Goal: Transaction & Acquisition: Purchase product/service

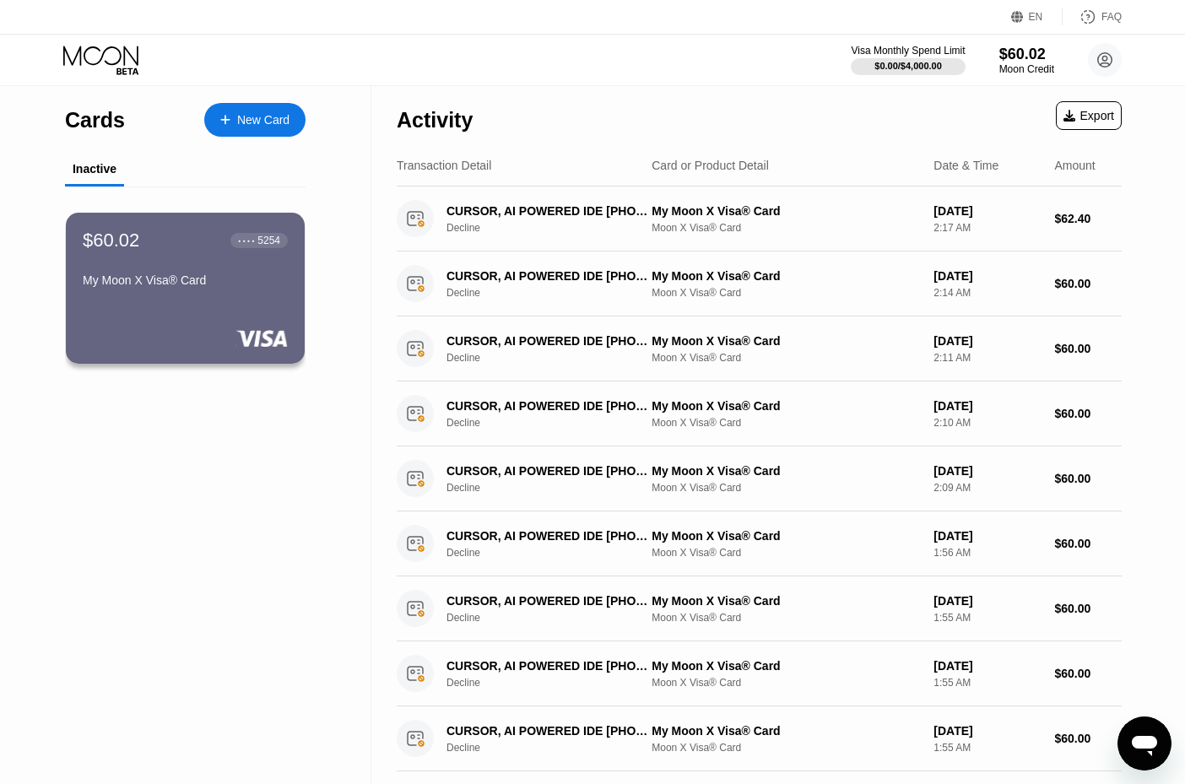
click at [1025, 757] on icon "Открыть окно обмена сообщениями" at bounding box center [1144, 744] width 30 height 30
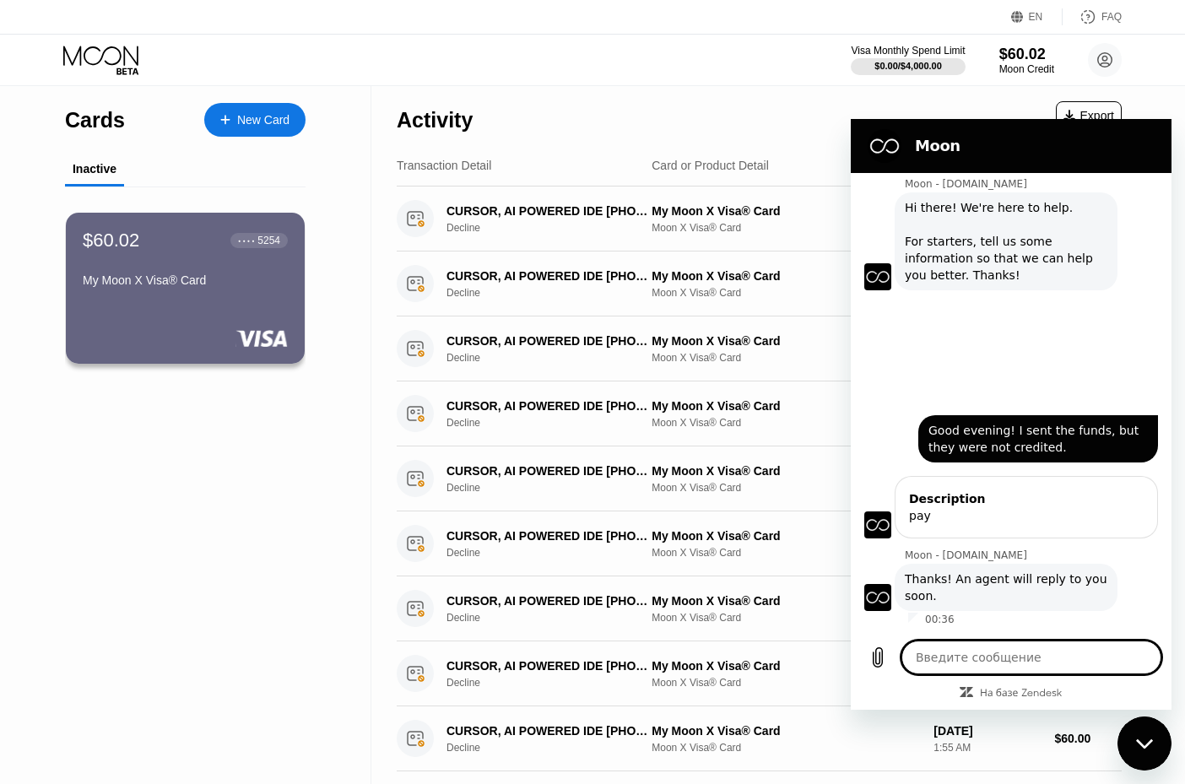
type textarea "x"
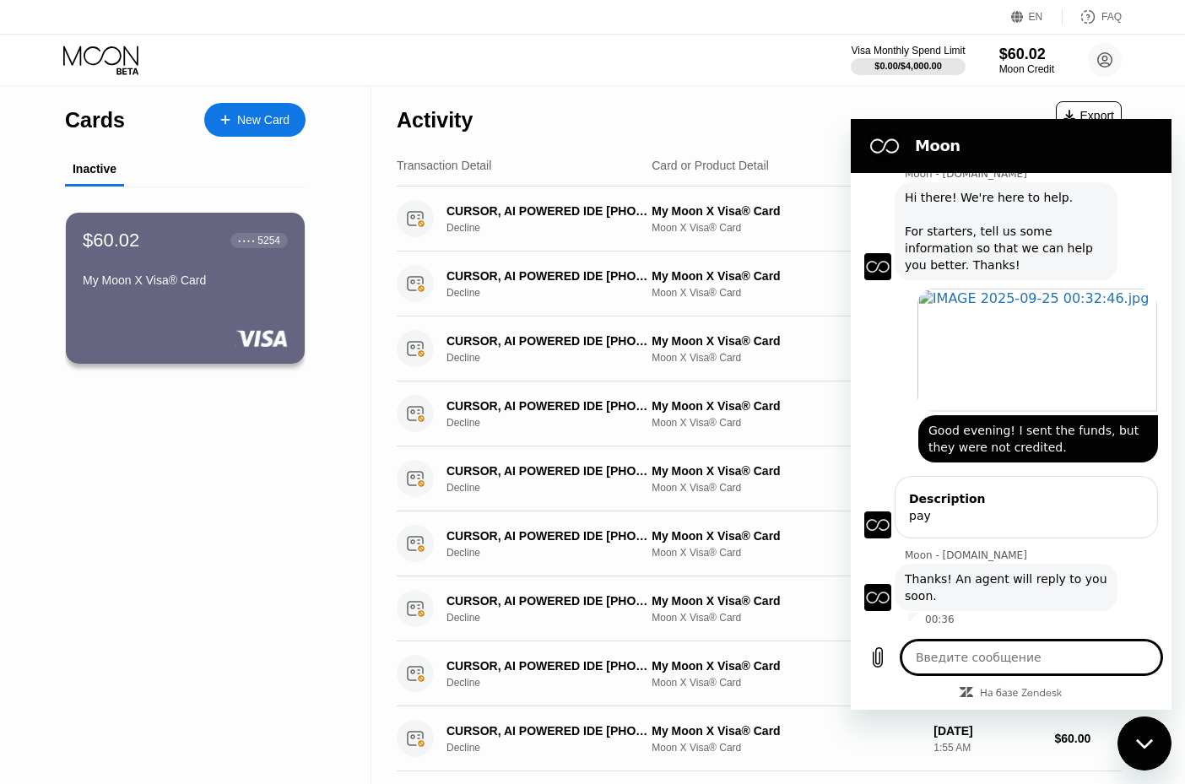
type textarea "?"
type textarea "x"
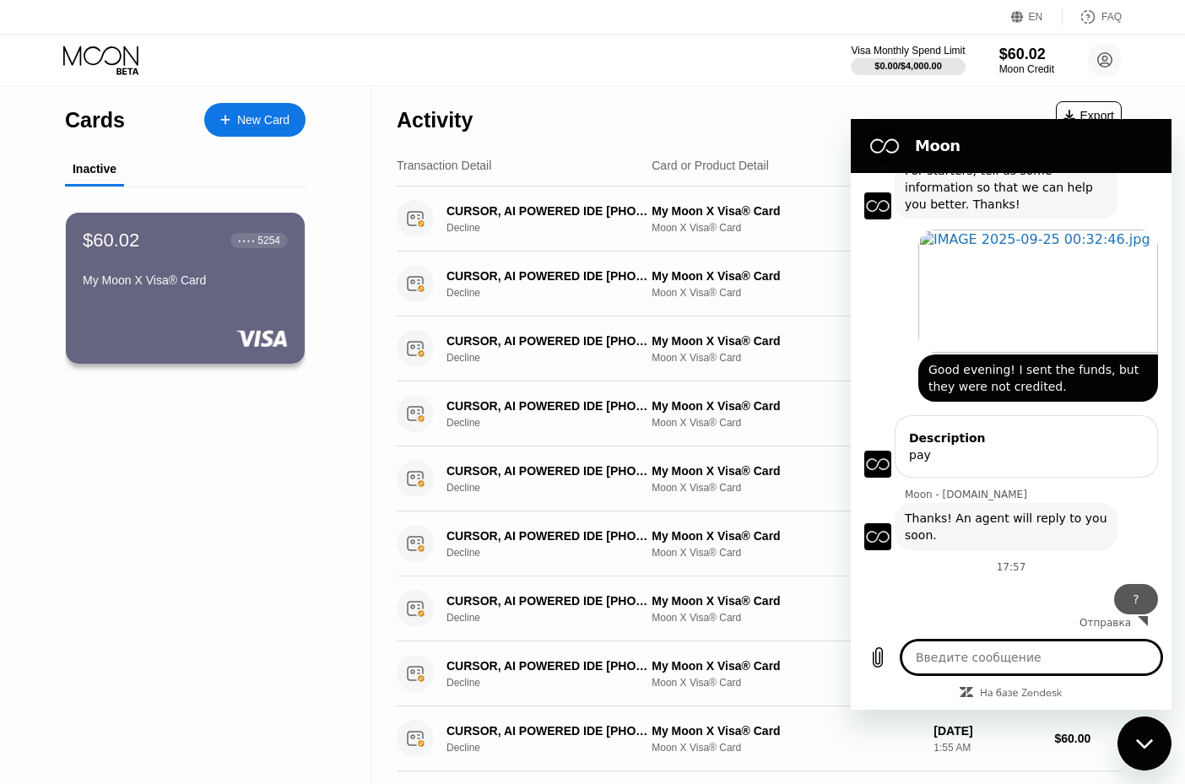
scroll to position [104, 0]
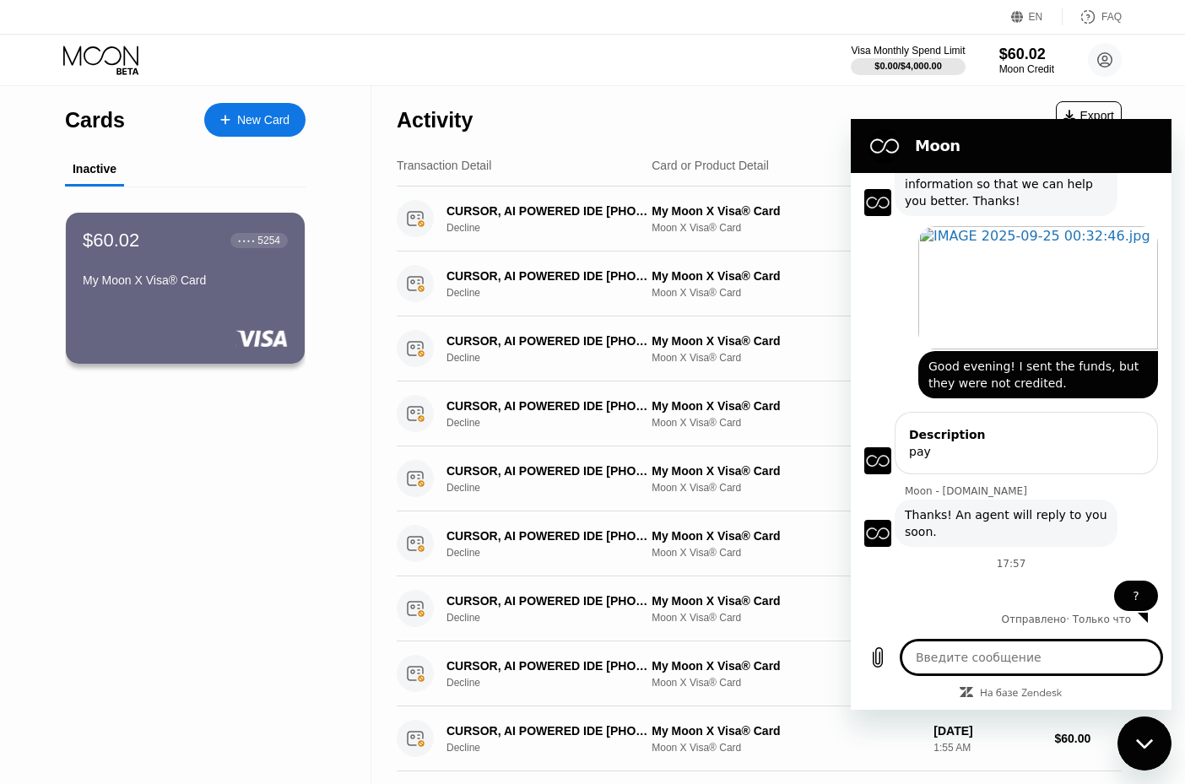
click at [799, 107] on div "Activity Export" at bounding box center [759, 115] width 725 height 59
click at [1025, 750] on div "Закрыть окно обмена сообщениями" at bounding box center [1144, 743] width 51 height 51
type textarea "x"
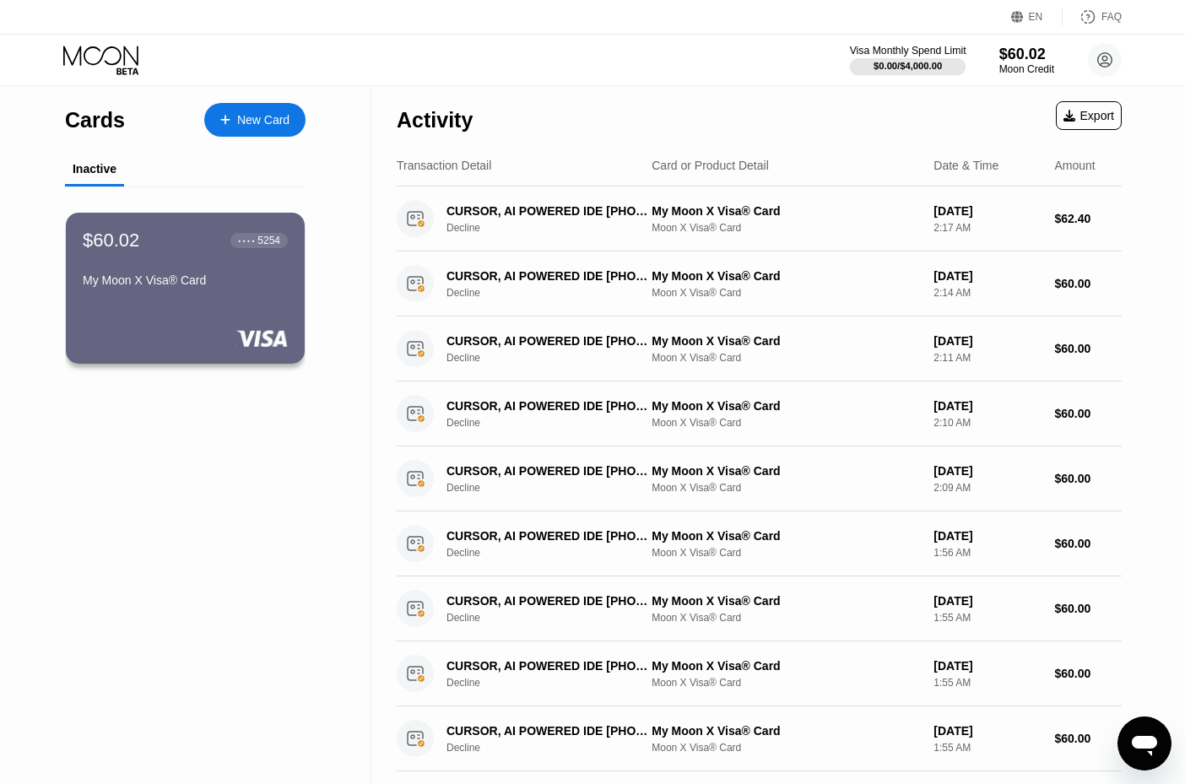
click at [891, 61] on div "$0.00 / $4,000.00" at bounding box center [908, 66] width 68 height 10
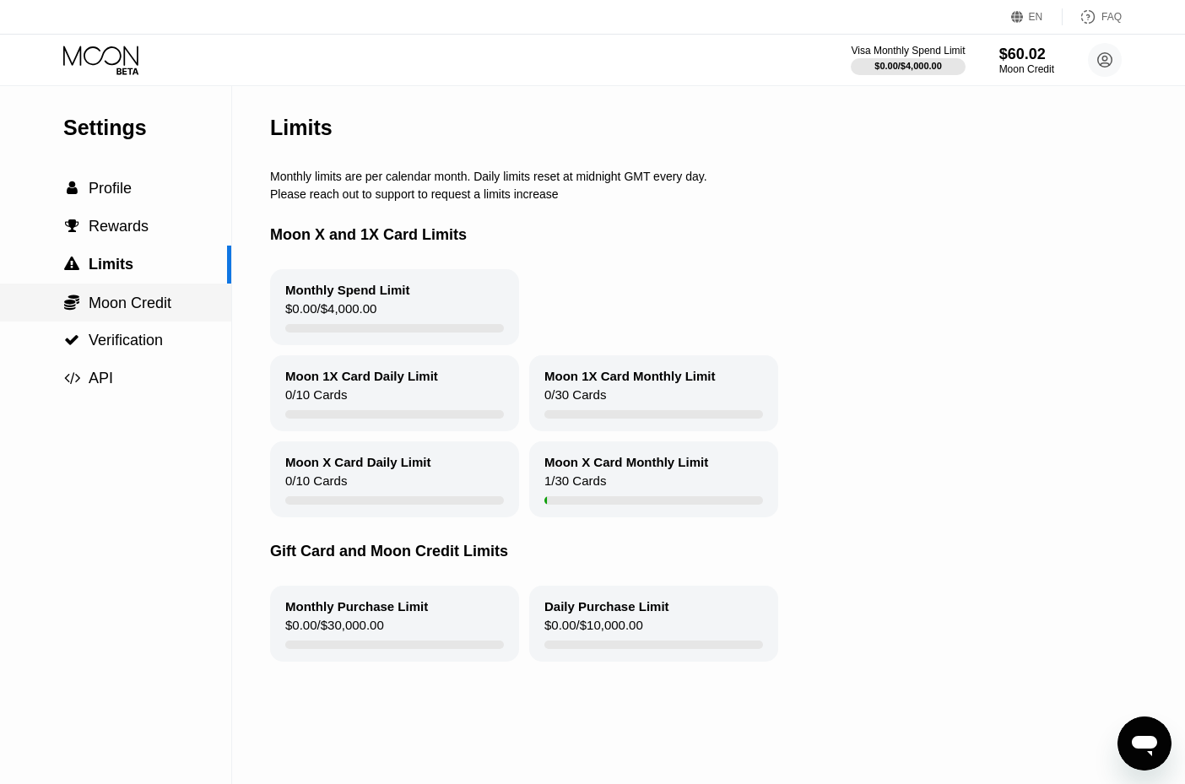
click at [136, 301] on span "Moon Credit" at bounding box center [130, 303] width 83 height 17
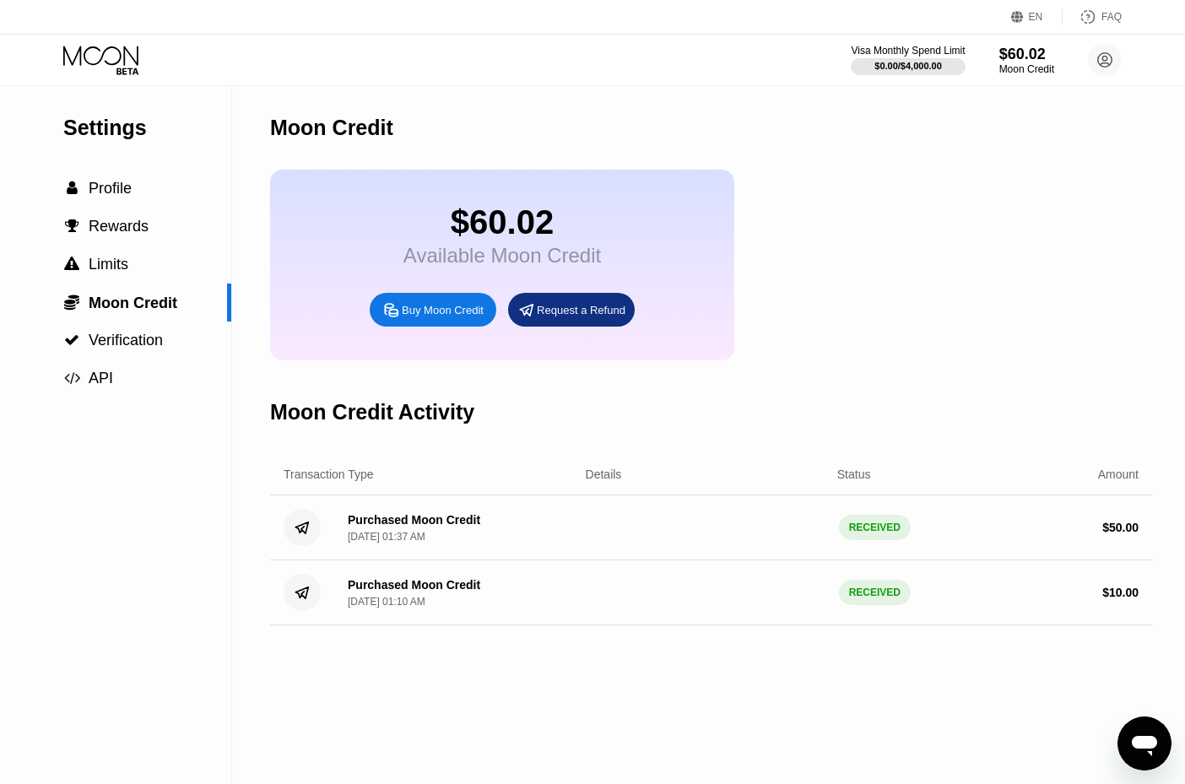
click at [450, 308] on div "Buy Moon Credit" at bounding box center [443, 310] width 82 height 14
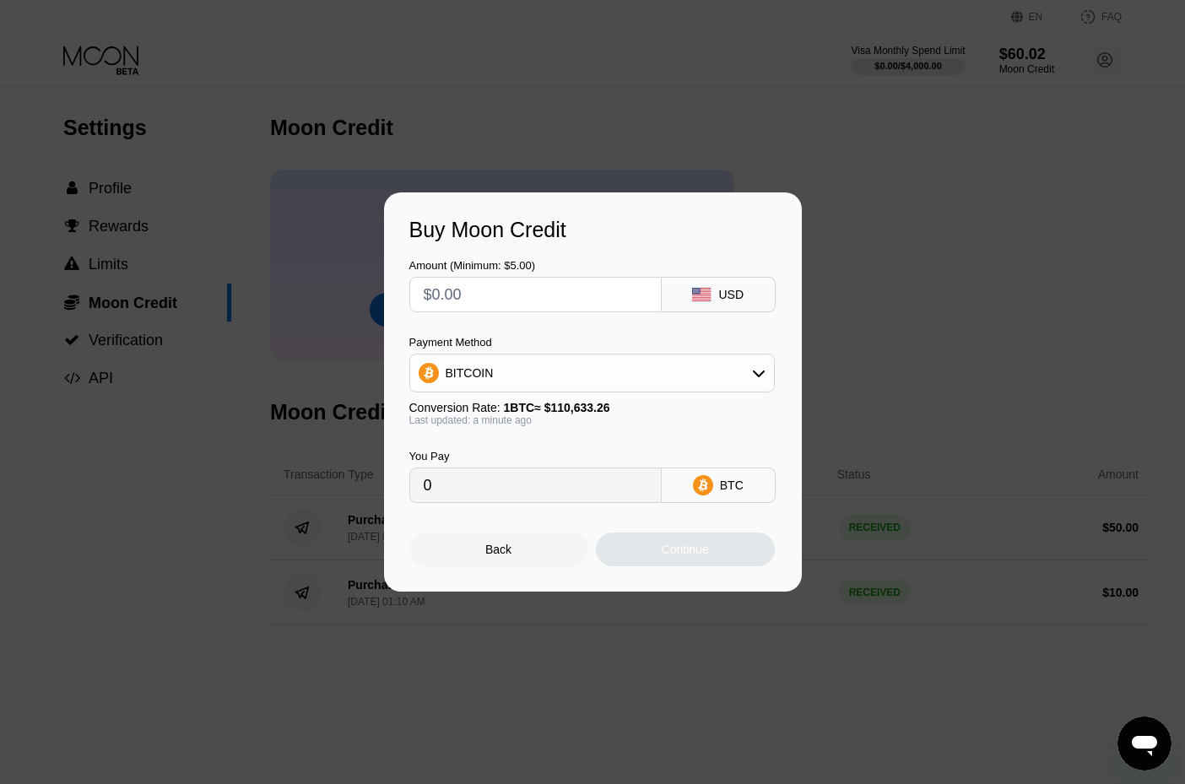
click at [432, 293] on input "text" at bounding box center [536, 295] width 224 height 34
type input "$1"
type input "0.00000904"
type input "$10"
type input "0.00009039"
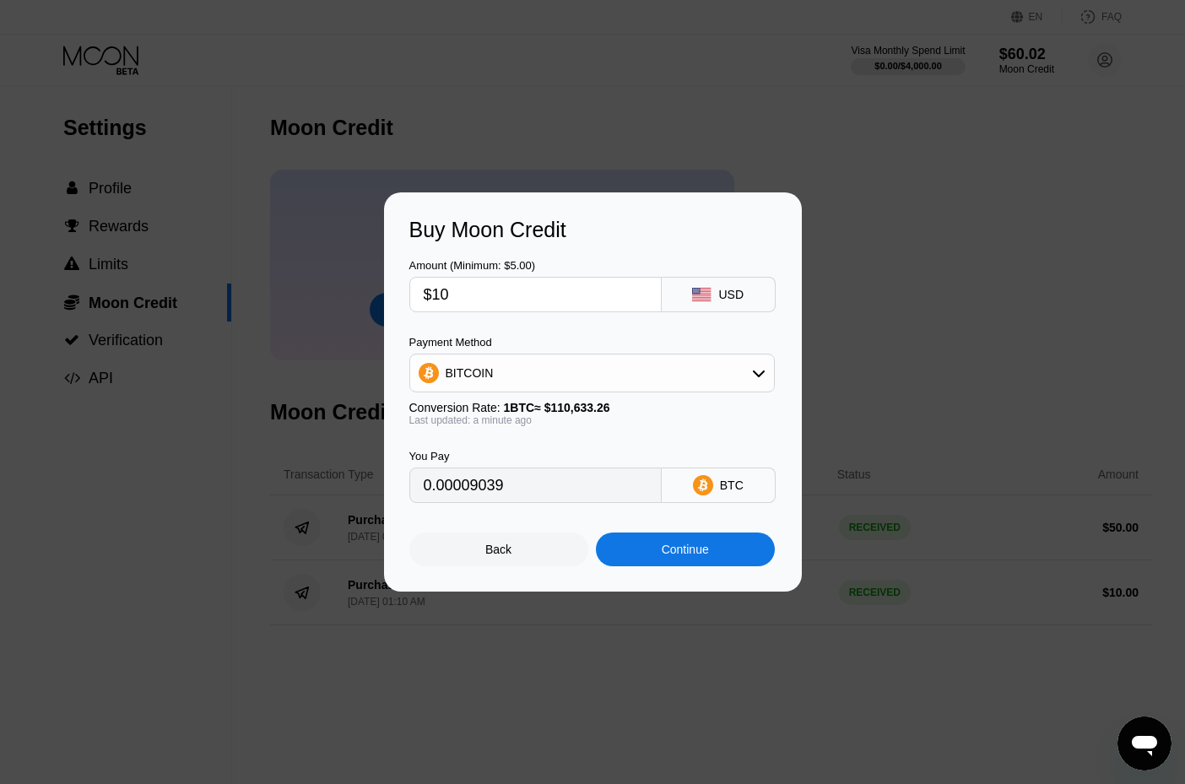
type input "$10"
click at [674, 550] on div "Continue" at bounding box center [685, 550] width 47 height 14
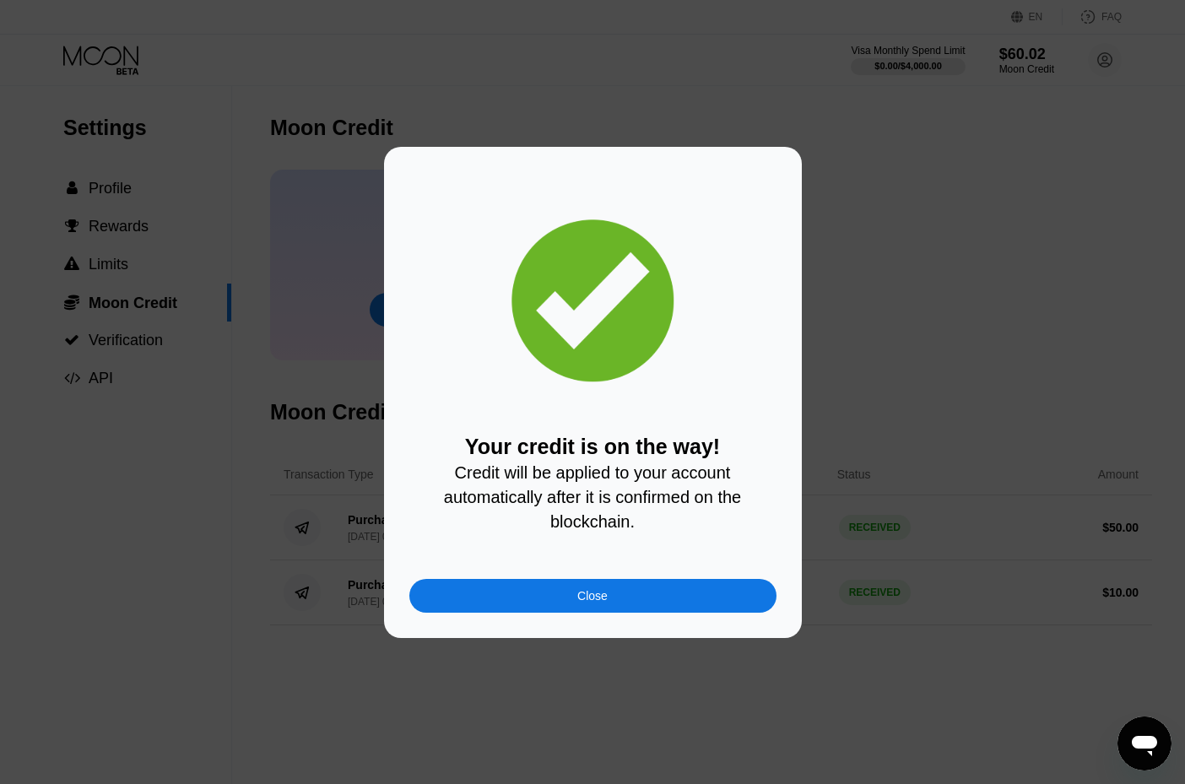
click at [566, 596] on div "Close" at bounding box center [592, 596] width 367 height 34
